Goal: Contribute content: Contribute content

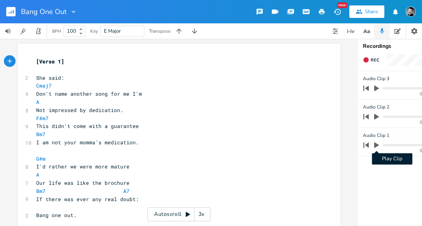
click at [375, 142] on icon "button" at bounding box center [376, 145] width 7 height 7
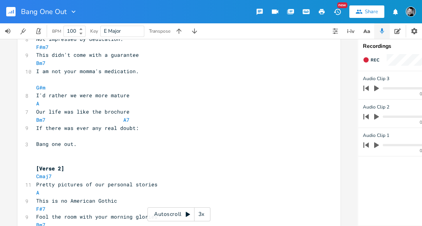
scroll to position [72, 0]
click at [378, 115] on icon "button" at bounding box center [376, 116] width 7 height 7
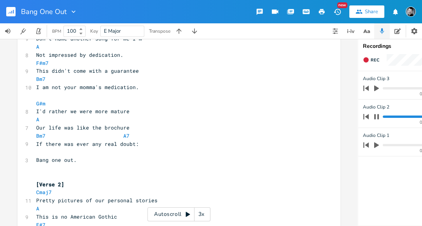
scroll to position [54, 0]
click at [375, 88] on icon "button" at bounding box center [376, 89] width 5 height 6
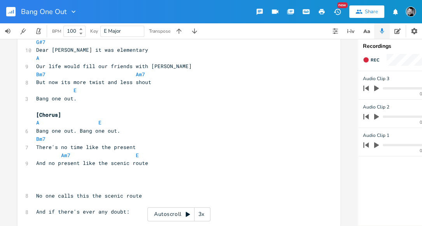
scroll to position [281, 0]
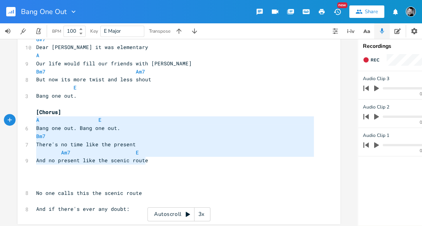
type textarea "[Chorus] A E Bang one out. Bang one out. Bm7 There's no time like the present A…"
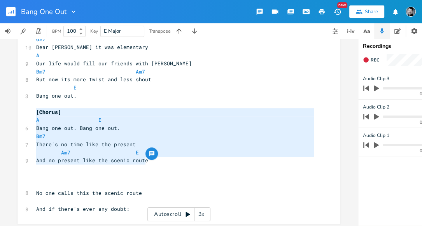
drag, startPoint x: 153, startPoint y: 163, endPoint x: 16, endPoint y: 114, distance: 145.7
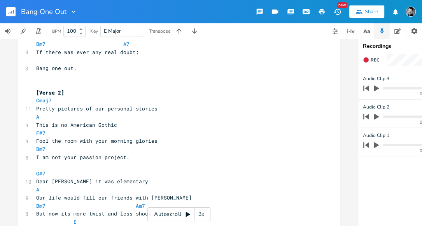
scroll to position [142, 0]
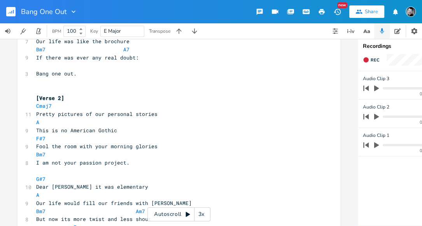
click at [115, 74] on pre "Bang one out." at bounding box center [175, 74] width 281 height 8
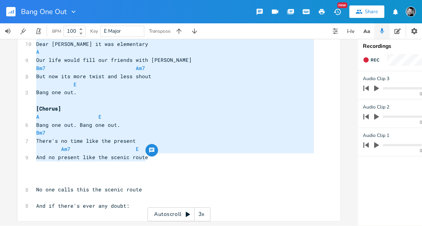
scroll to position [0, 0]
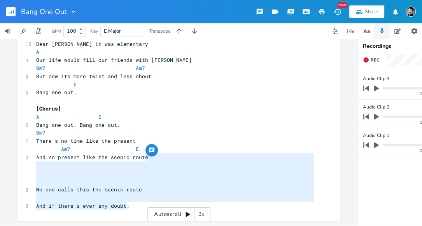
type textarea "No one calls this the scenic route"
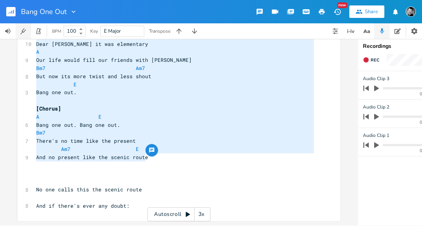
type textarea "G#7 Dear [PERSON_NAME] it was elementary A Our life would fill our friends with…"
drag, startPoint x: 156, startPoint y: 153, endPoint x: 27, endPoint y: 35, distance: 174.7
click at [27, 35] on div "Bang One Out New Share Tuner BPM 100 Key E Major Transpose G#7 Dear [PERSON_NAM…" at bounding box center [211, 113] width 422 height 226
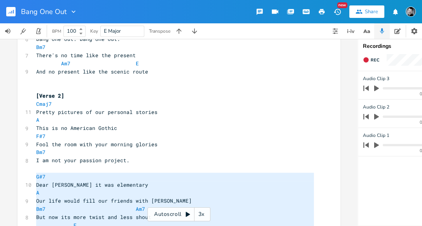
scroll to position [198, 0]
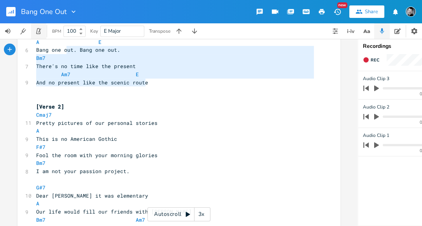
type textarea "[Chorus] A E Bang one out. Bang one out. Bm7 There's no time like the present A…"
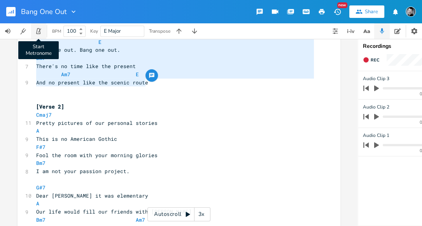
drag, startPoint x: 162, startPoint y: 86, endPoint x: 38, endPoint y: 26, distance: 137.7
click at [38, 26] on div "Bang One Out New Share Start Metronome BPM 100 Key E Major Transpose [Chorus] A…" at bounding box center [211, 113] width 422 height 226
click at [182, 104] on pre "[Verse 2]" at bounding box center [175, 107] width 281 height 8
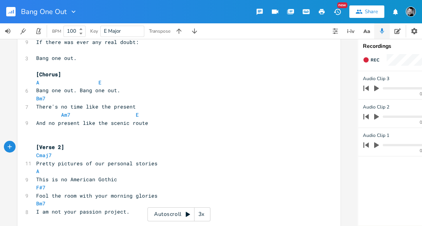
scroll to position [155, 0]
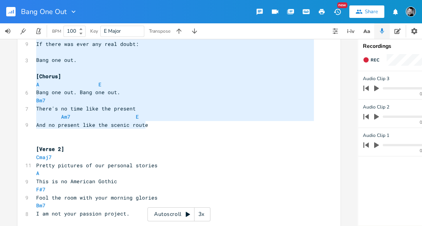
type textarea "I'd rather we were more mature A Our life was like the brochure Bm7 A7 If there…"
drag, startPoint x: 157, startPoint y: 125, endPoint x: 23, endPoint y: 21, distance: 169.0
click at [16, 13] on div "Back to Library Bang One Out New Share BPM 100 Key E Major Transpose I'd rather…" at bounding box center [211, 113] width 422 height 226
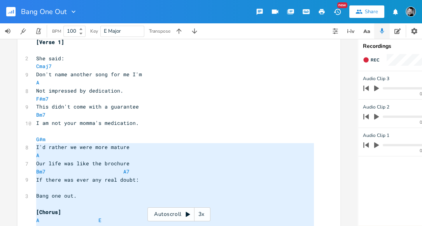
scroll to position [0, 0]
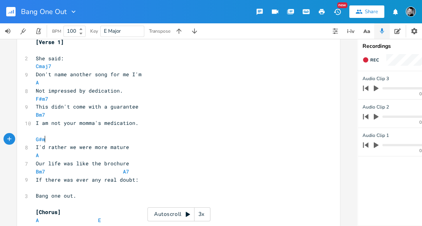
click at [113, 136] on pre "G#m" at bounding box center [174, 139] width 281 height 8
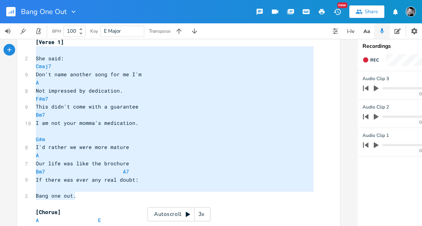
type textarea "[Verse 1] She said: Cmaj7 Don't name another song for me I'm A Not impressed by…"
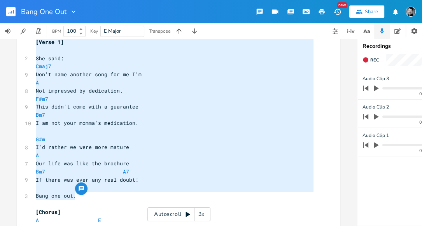
drag, startPoint x: 70, startPoint y: 194, endPoint x: 9, endPoint y: 46, distance: 159.7
click at [9, 42] on div "[Verse 1] She said: Cmaj7 Don't name another song for me I'm A Not impressed by…" at bounding box center [179, 132] width 358 height 187
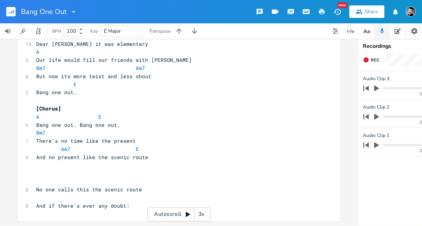
scroll to position [1, 0]
click at [161, 153] on pre "And no present like the scenic route" at bounding box center [175, 157] width 281 height 8
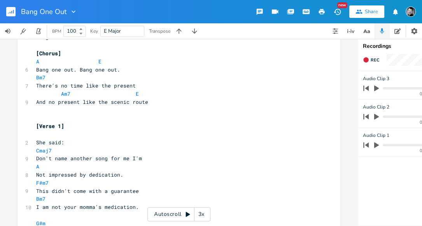
scroll to position [405, 0]
click at [59, 128] on span "[Verse 1]" at bounding box center [50, 126] width 28 height 7
type textarea "3"
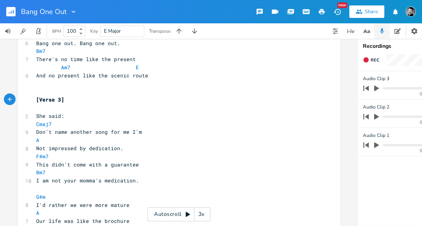
scroll to position [434, 0]
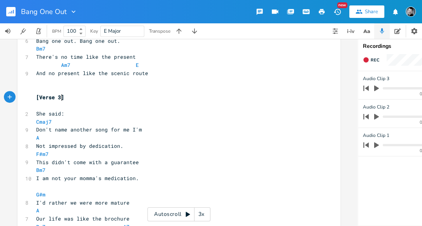
type textarea "She said:"
drag, startPoint x: 46, startPoint y: 112, endPoint x: 20, endPoint y: 112, distance: 26.1
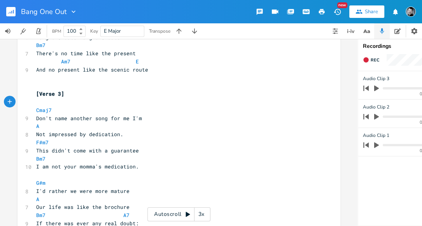
scroll to position [445, 0]
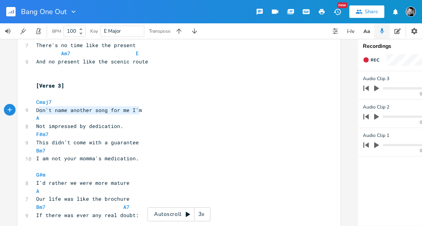
type textarea "Don't name another song for me I'm"
drag, startPoint x: 135, startPoint y: 109, endPoint x: 33, endPoint y: 109, distance: 102.0
click at [35, 109] on pre "Don't name another song for me I'm" at bounding box center [175, 110] width 281 height 8
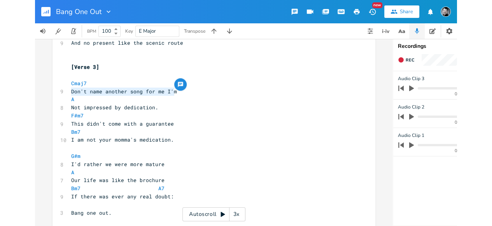
scroll to position [464, 0]
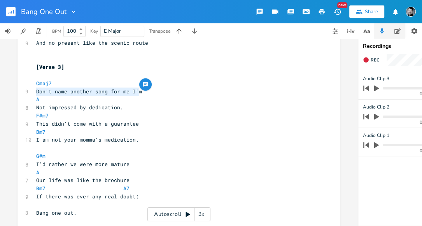
click at [400, 31] on icon "button" at bounding box center [398, 31] width 6 height 6
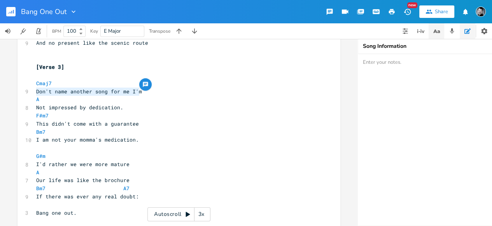
click at [422, 32] on icon "button" at bounding box center [435, 32] width 4 height 4
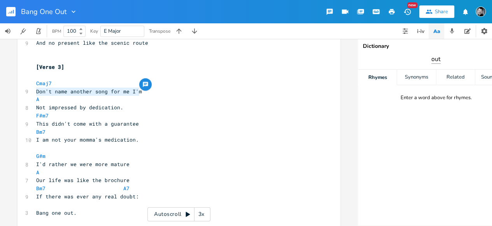
type input "out"
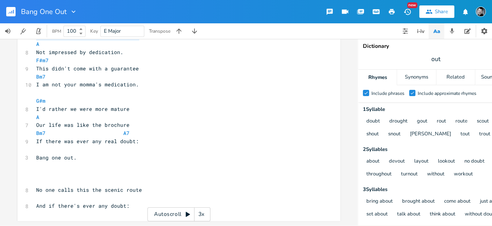
scroll to position [524, 0]
type textarea "If there was ever any real doubt"
drag, startPoint x: 34, startPoint y: 138, endPoint x: 131, endPoint y: 139, distance: 96.5
click at [131, 139] on span "If there was ever any real doubt:" at bounding box center [87, 141] width 103 height 7
click at [147, 140] on pre "If there was ever any real doubt:" at bounding box center [175, 141] width 281 height 8
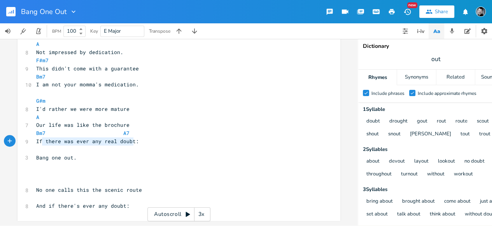
type textarea "If there was ever any real doubt"
drag, startPoint x: 131, startPoint y: 137, endPoint x: 31, endPoint y: 135, distance: 99.7
click at [129, 138] on span "If there was ever any real doubt:" at bounding box center [87, 141] width 103 height 7
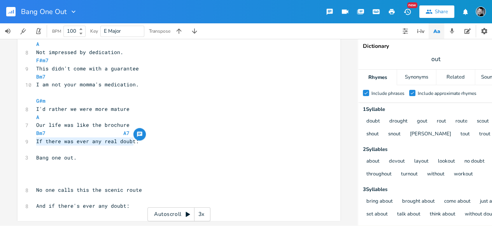
drag, startPoint x: 130, startPoint y: 137, endPoint x: 31, endPoint y: 134, distance: 99.7
type textarea "Don't miss your water until thre"
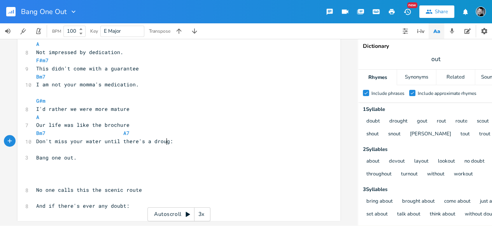
type textarea "ere's a drought"
type textarea "I'd rather we were more mature"
drag, startPoint x: 95, startPoint y: 106, endPoint x: 33, endPoint y: 105, distance: 61.5
click at [36, 105] on span "I'd rather we were more mature" at bounding box center [82, 108] width 93 height 7
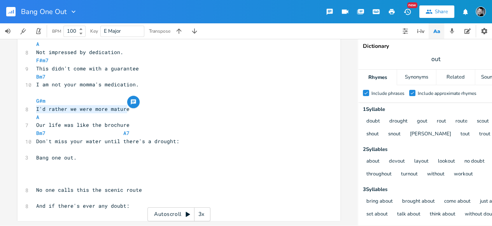
scroll to position [0, 0]
drag, startPoint x: 444, startPoint y: 60, endPoint x: 428, endPoint y: 58, distance: 16.0
click at [422, 58] on span "out" at bounding box center [436, 59] width 156 height 14
type input "ever"
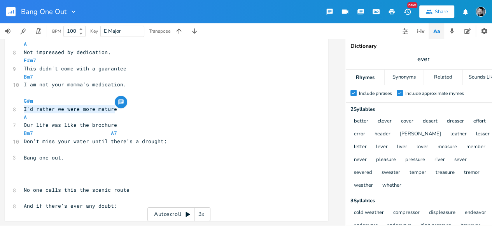
scroll to position [0, 9]
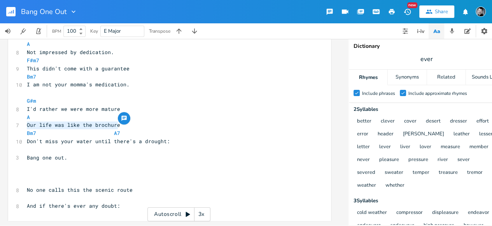
drag, startPoint x: 120, startPoint y: 120, endPoint x: 25, endPoint y: 118, distance: 94.6
click at [25, 121] on pre "Our life was like the brochure" at bounding box center [165, 125] width 281 height 8
type textarea "Bad assumption we would last forever"
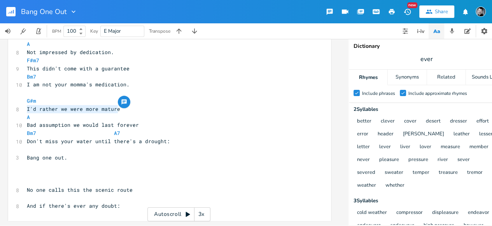
drag, startPoint x: 121, startPoint y: 105, endPoint x: 25, endPoint y: 103, distance: 96.6
click at [25, 105] on pre "I'd rather we were more mature" at bounding box center [165, 109] width 281 height 8
type textarea "Out of luck with [PERSON_NAME]"
type textarea "this inner weather"
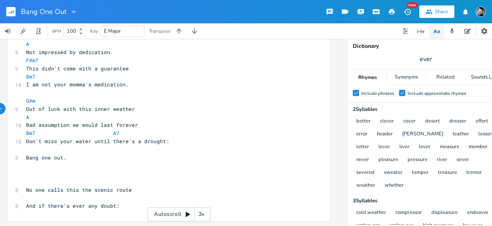
scroll to position [0, 9]
type textarea "your"
drag, startPoint x: 72, startPoint y: 137, endPoint x: 59, endPoint y: 136, distance: 13.3
click at [58, 138] on span "Don't miss your water until there's a drought:" at bounding box center [98, 141] width 143 height 7
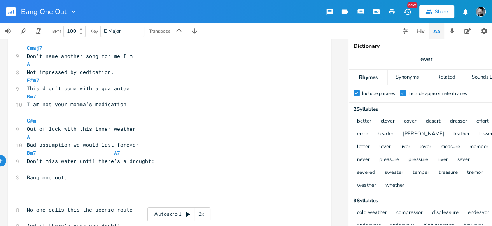
scroll to position [498, 0]
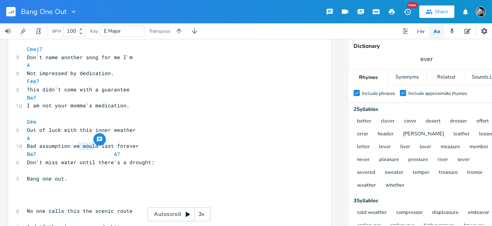
type textarea "'"
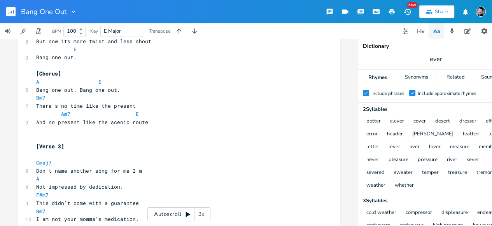
scroll to position [385, 0]
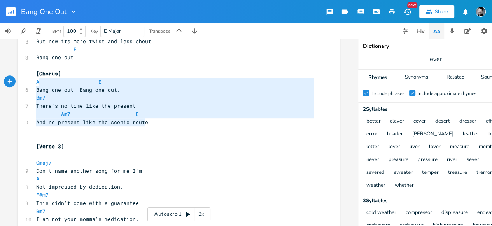
type textarea "[Chorus] A E Bang one out. Bang one out. Bm7 There's no time like the present A…"
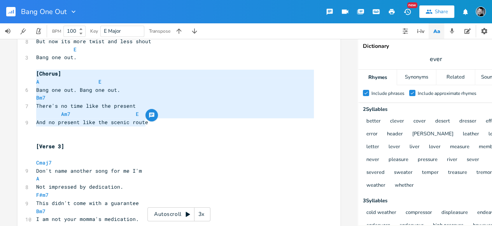
drag, startPoint x: 151, startPoint y: 121, endPoint x: 33, endPoint y: 74, distance: 127.0
click at [35, 74] on div "[Verse 1] ​ 2 She said: Cmaj7 9 Don't name another song for me I'm A 8 Not impr…" at bounding box center [175, 9] width 281 height 672
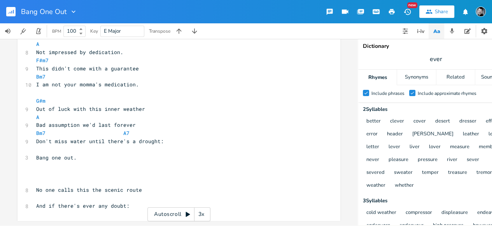
scroll to position [524, 0]
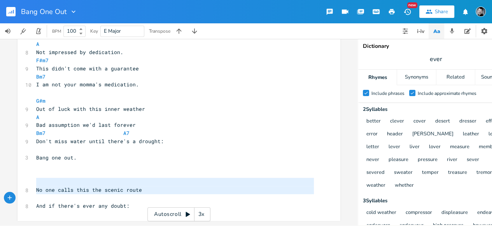
type textarea "No one calls this the scenic route And if there's ever any doubt:"
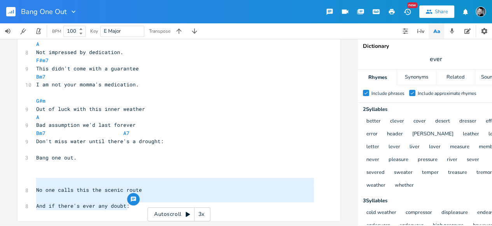
drag, startPoint x: 34, startPoint y: 177, endPoint x: 117, endPoint y: 207, distance: 88.4
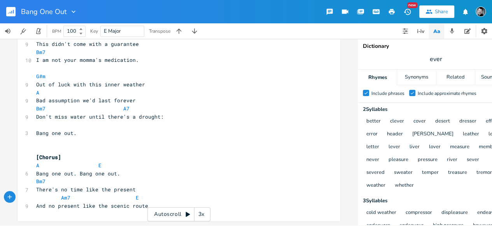
scroll to position [0, 4]
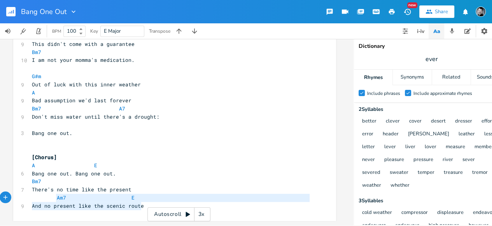
type textarea "Bm7 There's no time like the present Am7 E And no present like the scenic route"
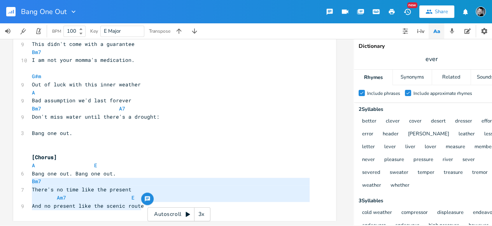
drag, startPoint x: 145, startPoint y: 202, endPoint x: 24, endPoint y: 180, distance: 123.5
click at [142, 203] on pre "And no present like the scenic route" at bounding box center [170, 206] width 281 height 8
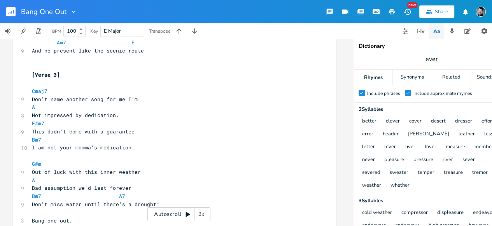
scroll to position [454, 0]
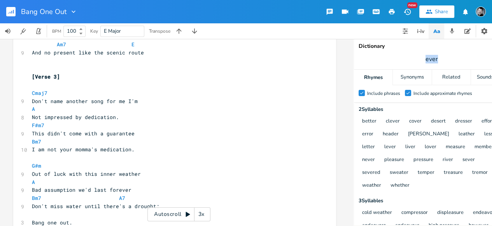
drag, startPoint x: 431, startPoint y: 58, endPoint x: 413, endPoint y: 58, distance: 18.3
click at [413, 58] on span "ever" at bounding box center [432, 59] width 156 height 14
type input "vacation"
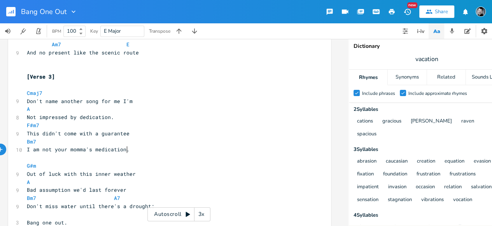
scroll to position [0, 0]
type textarea "I am not your momma's medication."
drag, startPoint x: 125, startPoint y: 151, endPoint x: 29, endPoint y: 149, distance: 96.2
click at [25, 151] on pre "I am not your momma's medication." at bounding box center [165, 150] width 281 height 8
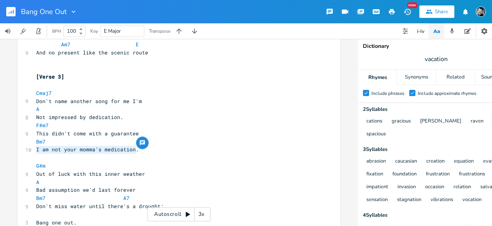
scroll to position [0, 1]
click at [135, 152] on pre "I am not your momma's medication." at bounding box center [174, 150] width 281 height 8
drag, startPoint x: 134, startPoint y: 152, endPoint x: 30, endPoint y: 149, distance: 104.7
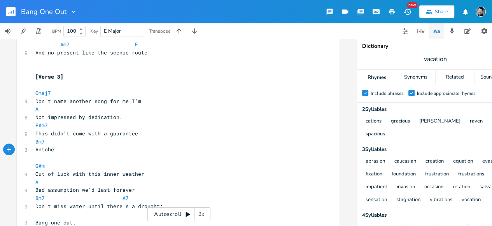
type textarea "Antoher"
type textarea "other v"
type textarea "perk of the permanent vacation"
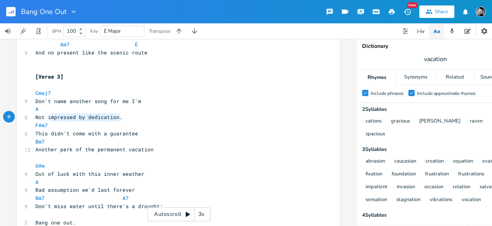
type textarea "Not impressed by dedication."
drag, startPoint x: 104, startPoint y: 118, endPoint x: 32, endPoint y: 118, distance: 72.4
click at [34, 118] on pre "Not impressed by dedication." at bounding box center [174, 117] width 281 height 8
click at [119, 118] on pre "Not impressed by dedication." at bounding box center [174, 117] width 281 height 8
drag, startPoint x: 120, startPoint y: 118, endPoint x: 34, endPoint y: 120, distance: 85.3
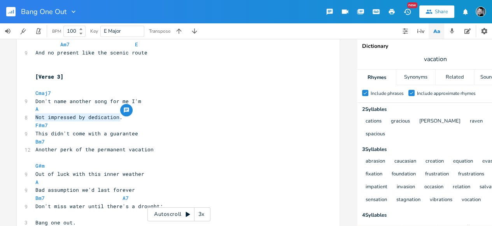
click at [34, 120] on pre "Not impressed by dedication." at bounding box center [174, 117] width 281 height 8
type textarea "Between the cushion kid"
type textarea "nd of sh"
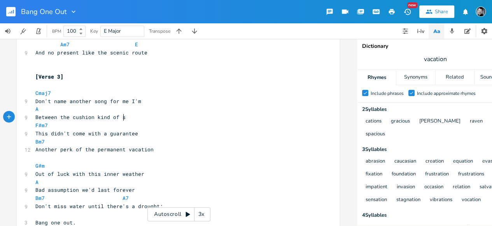
type textarea "c"
type textarea "cheap salvation"
click at [90, 151] on span "Another perk of the permanent vacation" at bounding box center [94, 149] width 118 height 7
type textarea "is"
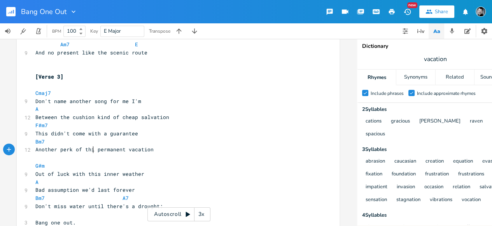
scroll to position [0, 3]
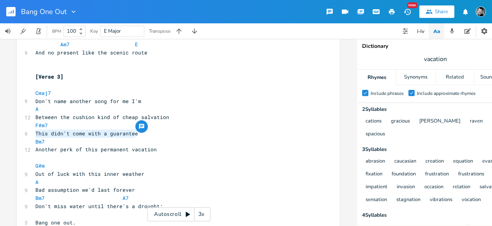
drag, startPoint x: 140, startPoint y: 134, endPoint x: 34, endPoint y: 132, distance: 105.9
click at [34, 132] on pre "This didn't come with a guarantee" at bounding box center [174, 134] width 281 height 8
type textarea "I was lost until I was lo"
type textarea "found"
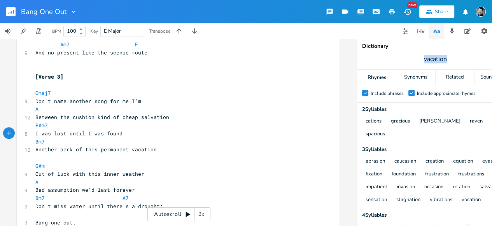
drag, startPoint x: 427, startPoint y: 57, endPoint x: 411, endPoint y: 58, distance: 16.8
click at [411, 58] on span "vacation" at bounding box center [436, 59] width 156 height 14
type input "found"
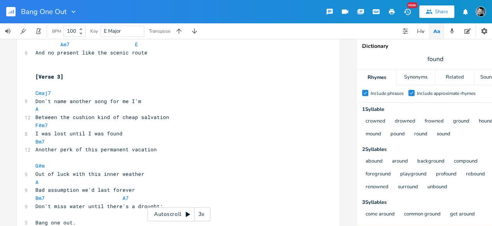
click at [148, 104] on pre "Don't name another song for me I'm" at bounding box center [174, 101] width 281 height 8
drag, startPoint x: 112, startPoint y: 103, endPoint x: 34, endPoint y: 102, distance: 78.2
click at [34, 102] on pre "Don't name another song for me I'm" at bounding box center [174, 101] width 281 height 8
type textarea "Antoher fool would get to fool around"
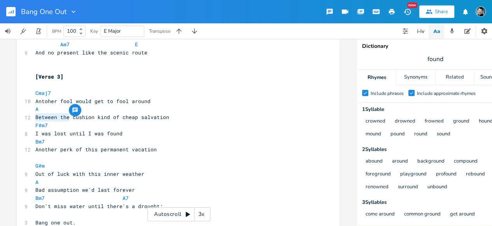
drag, startPoint x: 65, startPoint y: 117, endPoint x: 34, endPoint y: 116, distance: 31.1
click at [35, 116] on span "Between the cushion kind of cheap salvation" at bounding box center [102, 117] width 134 height 7
type textarea "Couch"
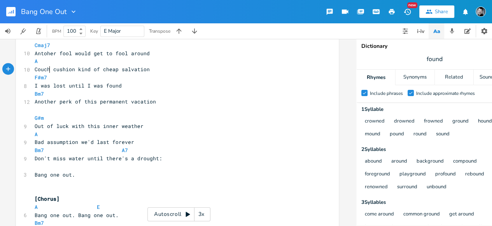
scroll to position [497, 0]
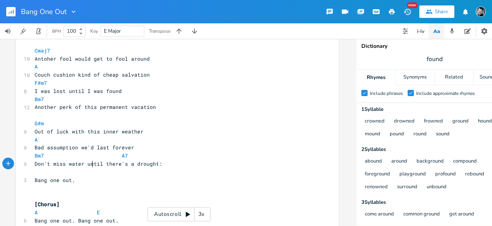
drag, startPoint x: 90, startPoint y: 165, endPoint x: 95, endPoint y: 170, distance: 6.6
click at [90, 165] on span "Don't miss water until there's a drought:" at bounding box center [99, 163] width 128 height 7
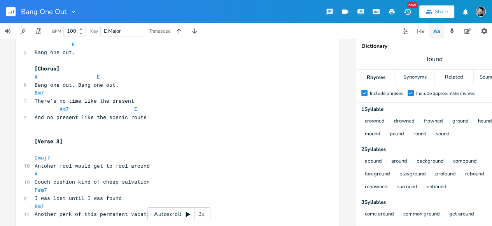
scroll to position [387, 0]
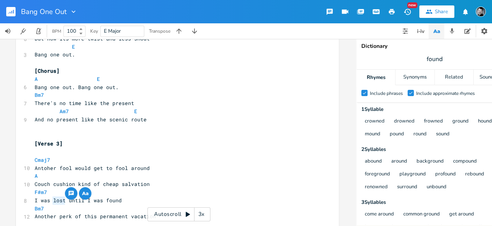
drag, startPoint x: 62, startPoint y: 200, endPoint x: 51, endPoint y: 199, distance: 10.5
click at [51, 199] on span "I was lost until I was found" at bounding box center [78, 200] width 87 height 7
type textarea "bossed"
click at [220, 176] on pre "A" at bounding box center [173, 176] width 281 height 8
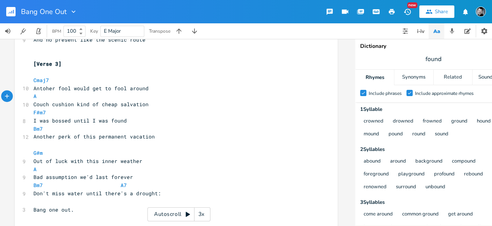
scroll to position [468, 0]
click at [43, 87] on span "Antoher fool would get to fool around" at bounding box center [90, 87] width 115 height 7
type textarea "ot"
drag, startPoint x: 95, startPoint y: 104, endPoint x: 86, endPoint y: 103, distance: 9.9
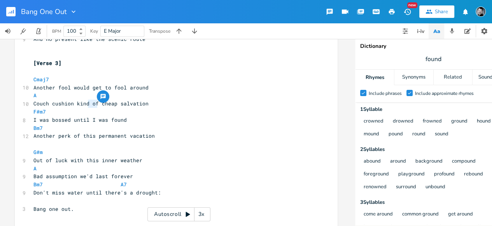
click at [86, 103] on span "Couch cushion kind of cheap salvation" at bounding box center [90, 103] width 115 height 7
type textarea "a"
click at [194, 111] on pre "F#m7" at bounding box center [172, 112] width 281 height 8
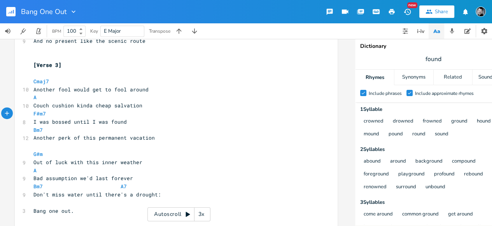
scroll to position [0, 7]
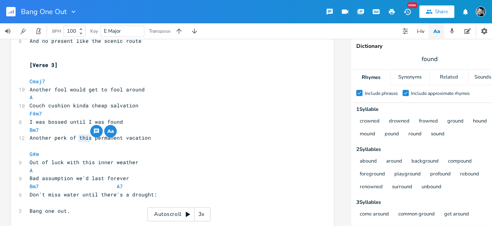
drag, startPoint x: 88, startPoint y: 139, endPoint x: 76, endPoint y: 138, distance: 11.7
click at [76, 138] on span "Another perk of this permanent vacation" at bounding box center [90, 137] width 121 height 7
type textarea "a"
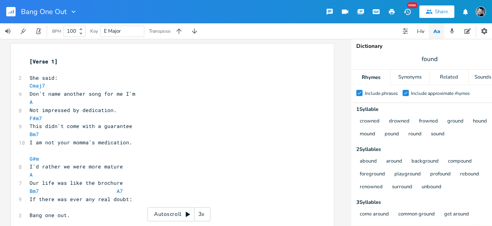
scroll to position [407, 0]
